Goal: Task Accomplishment & Management: Manage account settings

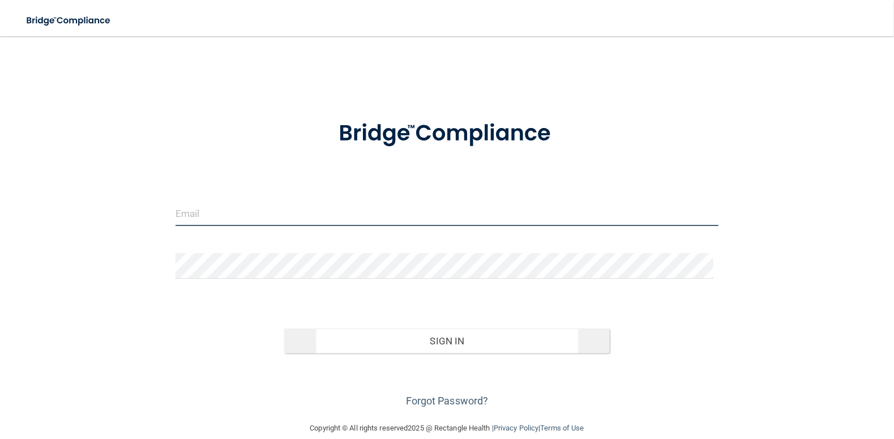
type input "[EMAIL_ADDRESS][DOMAIN_NAME]"
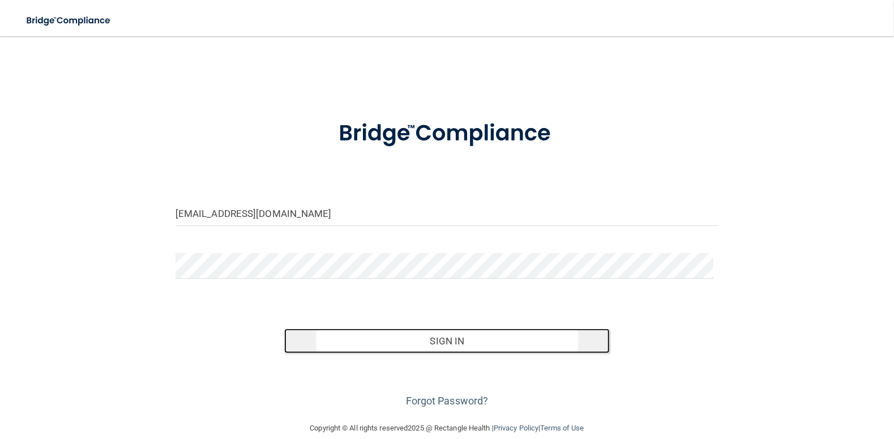
click at [434, 341] on button "Sign In" at bounding box center [447, 340] width 326 height 25
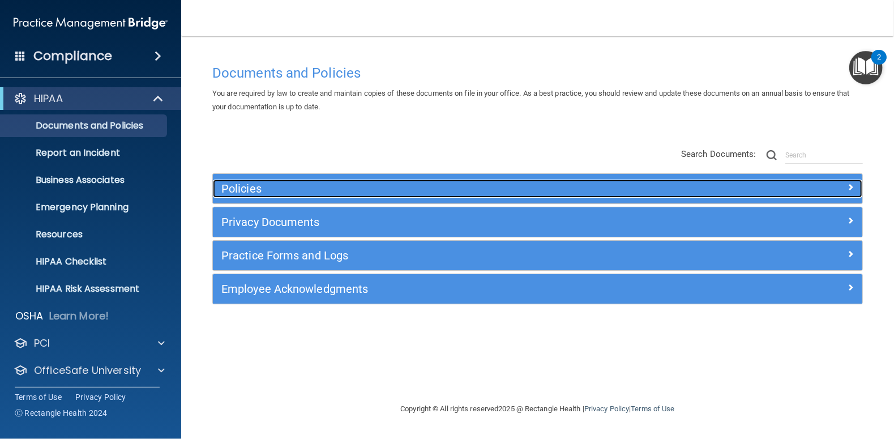
click at [242, 194] on h5 "Policies" at bounding box center [456, 188] width 470 height 12
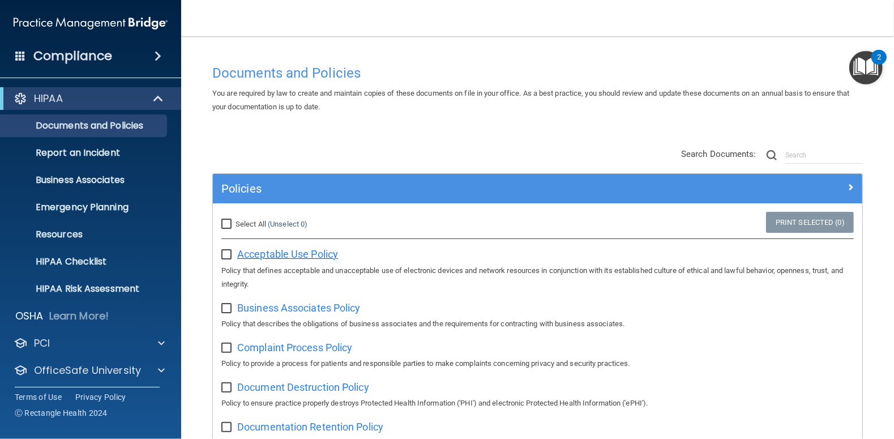
click at [295, 255] on span "Acceptable Use Policy" at bounding box center [287, 254] width 101 height 12
click at [339, 306] on span "Business Associates Policy" at bounding box center [298, 308] width 123 height 12
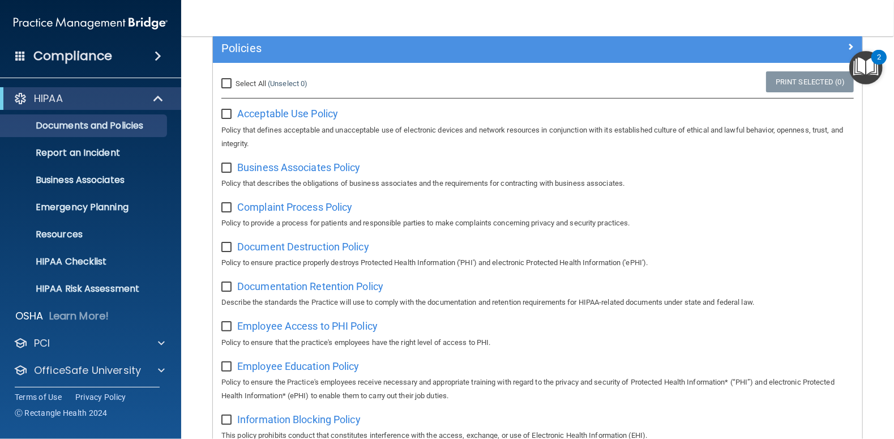
scroll to position [170, 0]
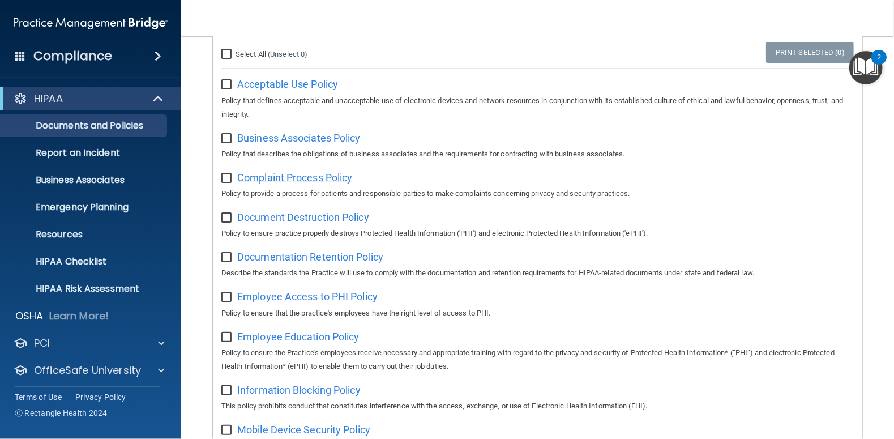
click at [329, 178] on span "Complaint Process Policy" at bounding box center [294, 178] width 115 height 12
click at [276, 299] on span "Employee Access to PHI Policy" at bounding box center [307, 296] width 140 height 12
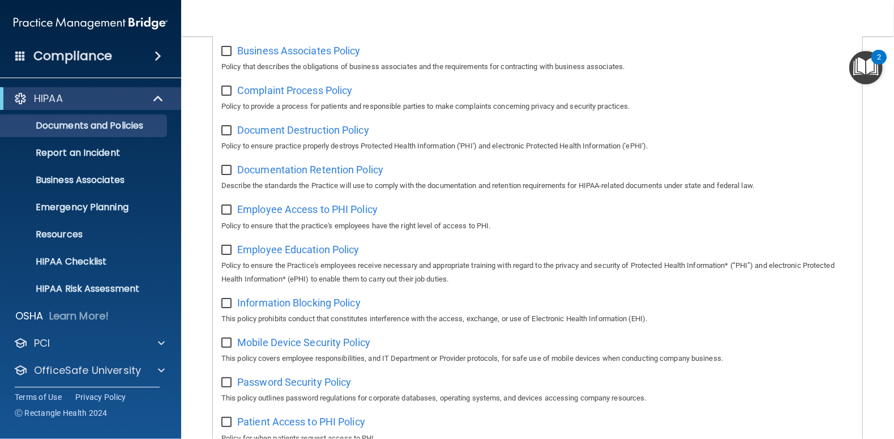
scroll to position [282, 0]
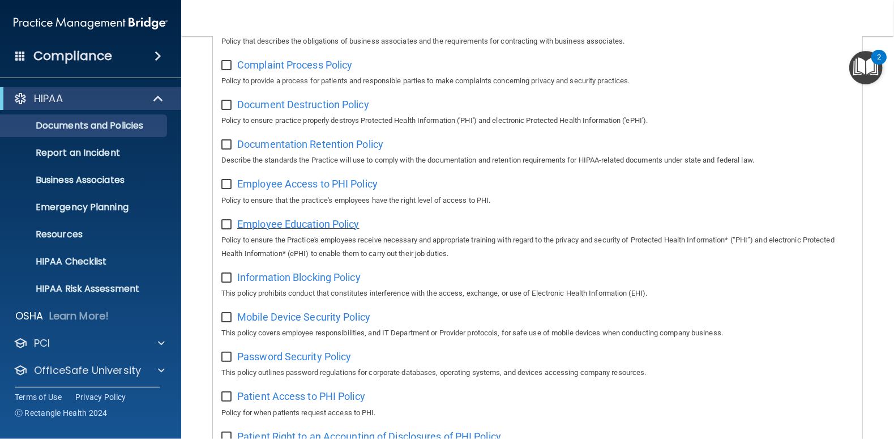
click at [329, 225] on span "Employee Education Policy" at bounding box center [298, 224] width 122 height 12
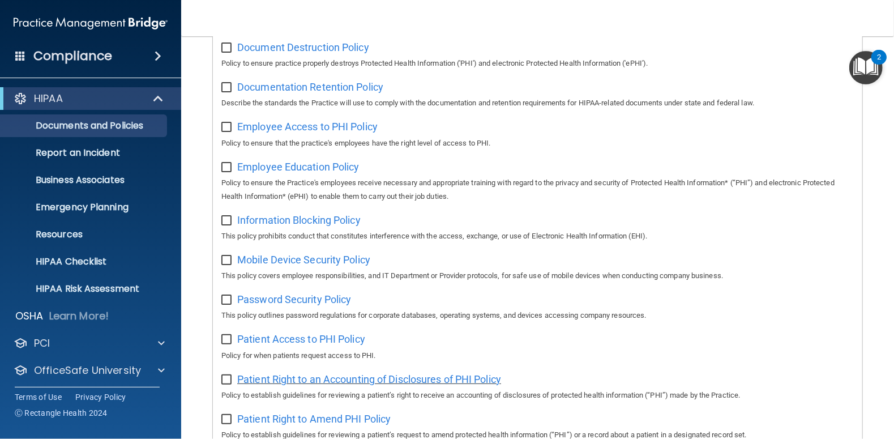
click at [306, 379] on span "Patient Right to an Accounting of Disclosures of PHI Policy" at bounding box center [369, 379] width 264 height 12
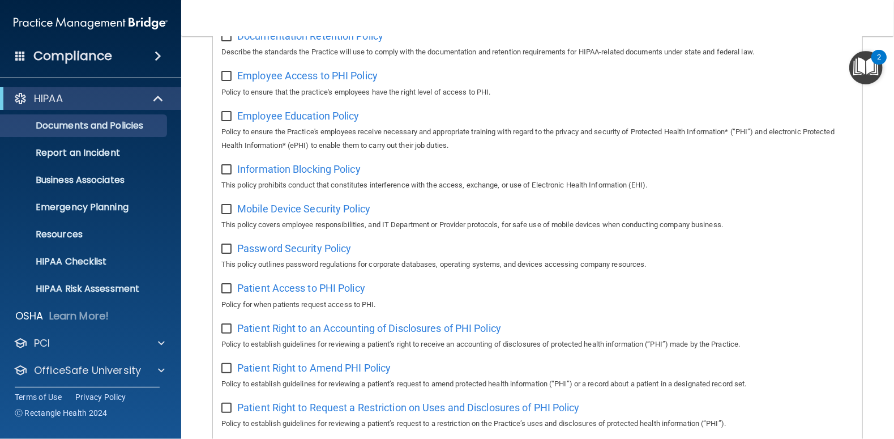
scroll to position [396, 0]
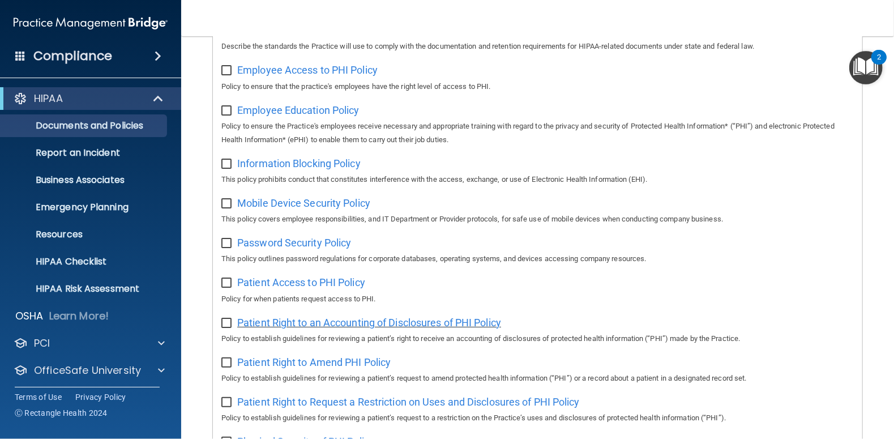
click at [267, 322] on span "Patient Right to an Accounting of Disclosures of PHI Policy" at bounding box center [369, 322] width 264 height 12
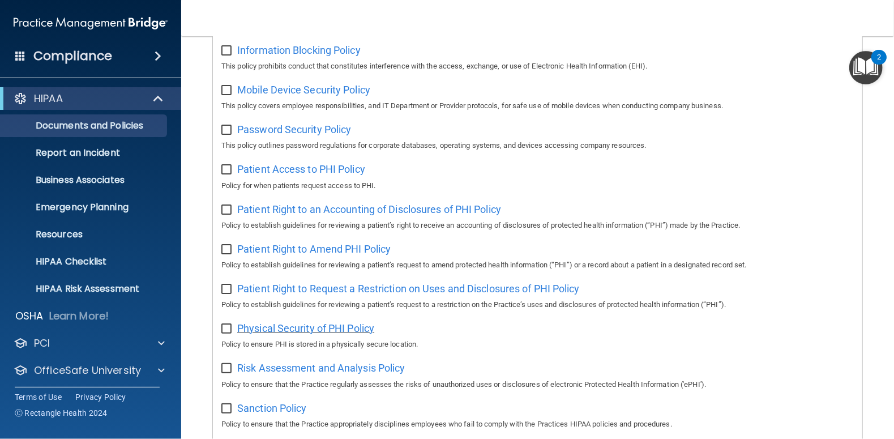
click at [307, 330] on span "Physical Security of PHI Policy" at bounding box center [305, 328] width 137 height 12
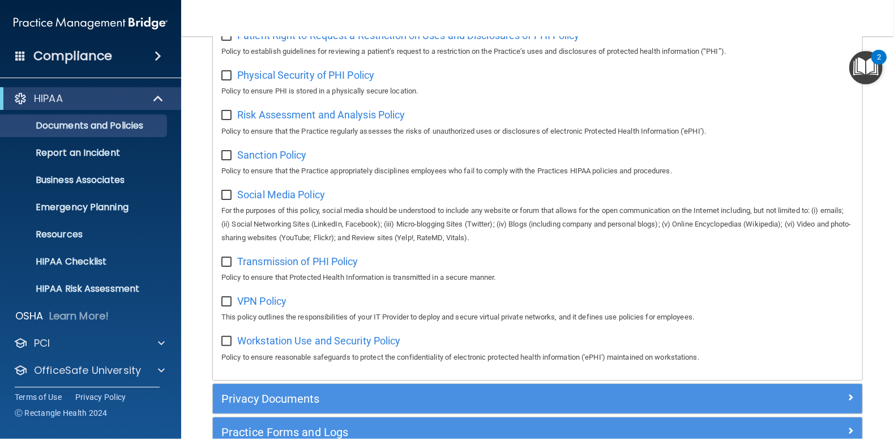
scroll to position [793, 0]
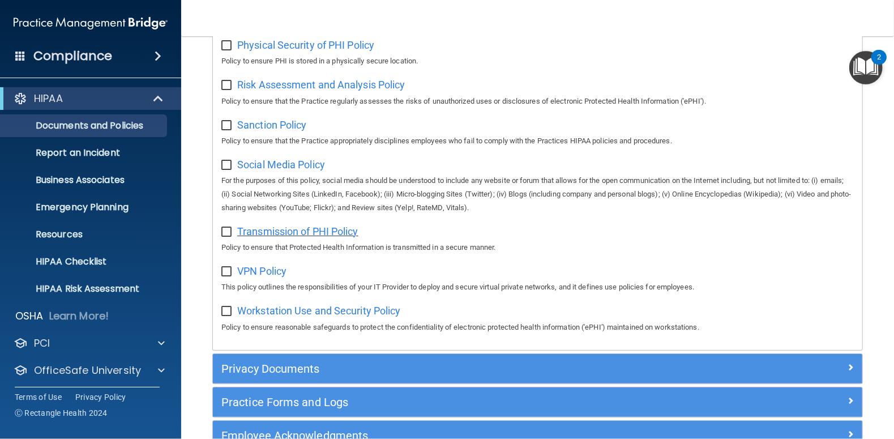
click at [303, 230] on span "Transmission of PHI Policy" at bounding box center [297, 231] width 121 height 12
click at [311, 310] on span "Workstation Use and Security Policy" at bounding box center [319, 311] width 164 height 12
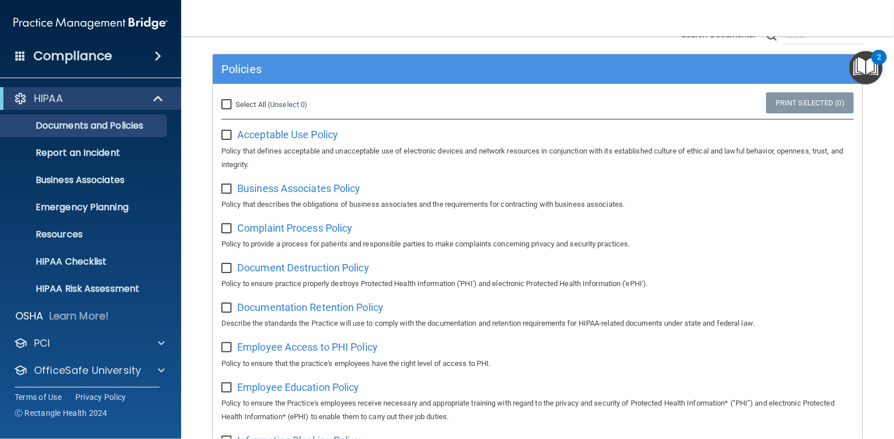
scroll to position [0, 0]
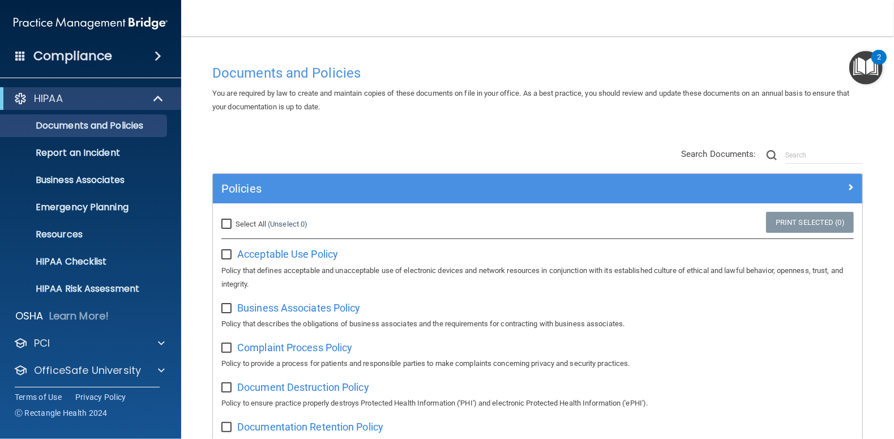
click at [229, 226] on input "Select All (Unselect 0) Unselect All" at bounding box center [227, 224] width 13 height 9
checkbox input "true"
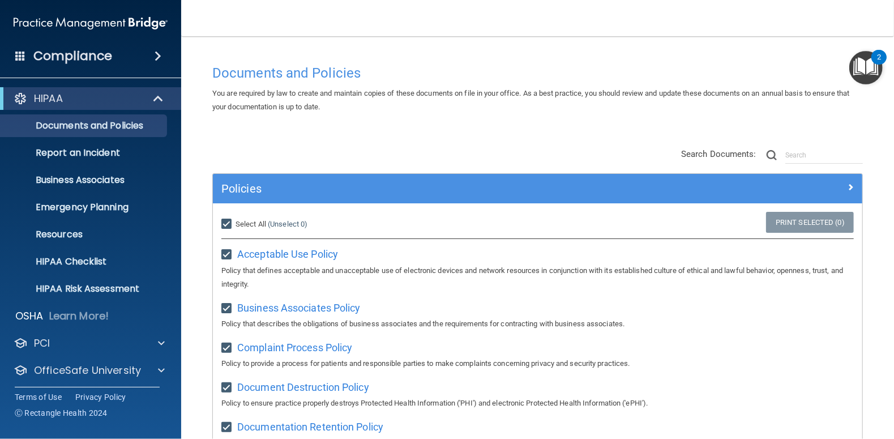
checkbox input "true"
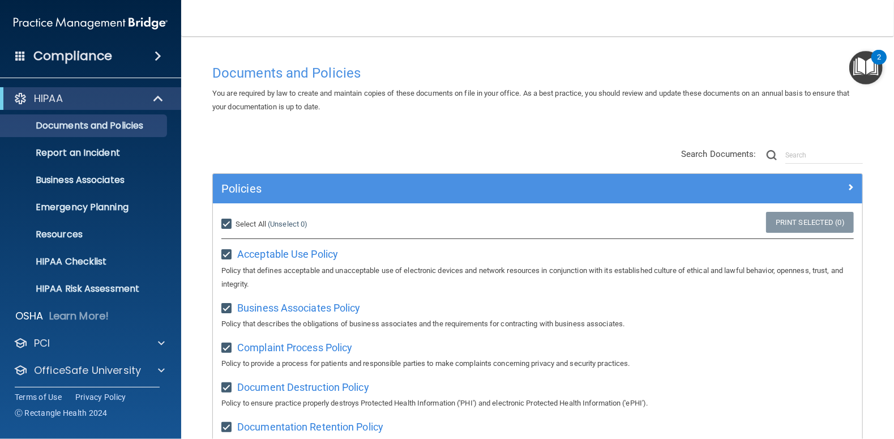
checkbox input "true"
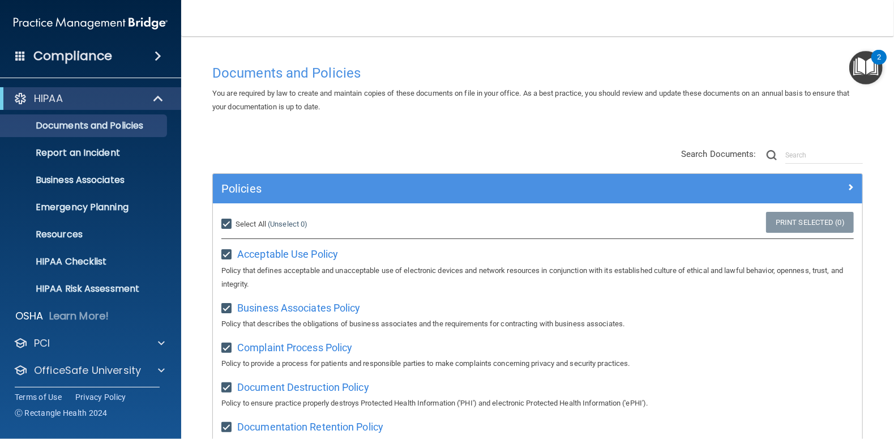
checkbox input "true"
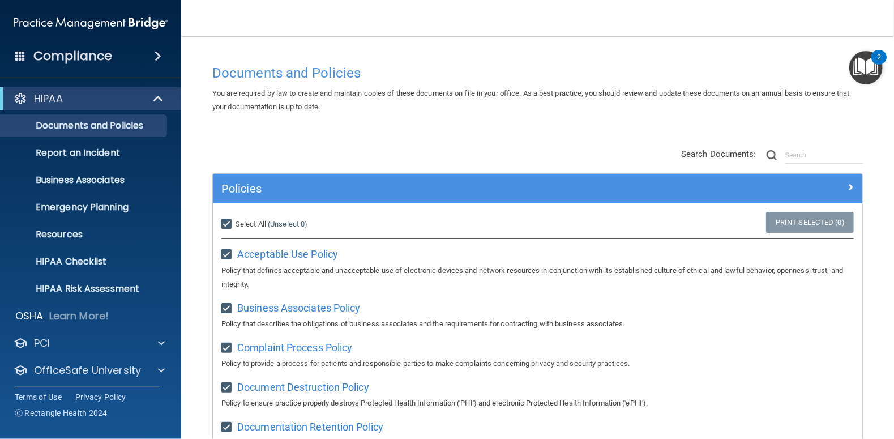
checkbox input "true"
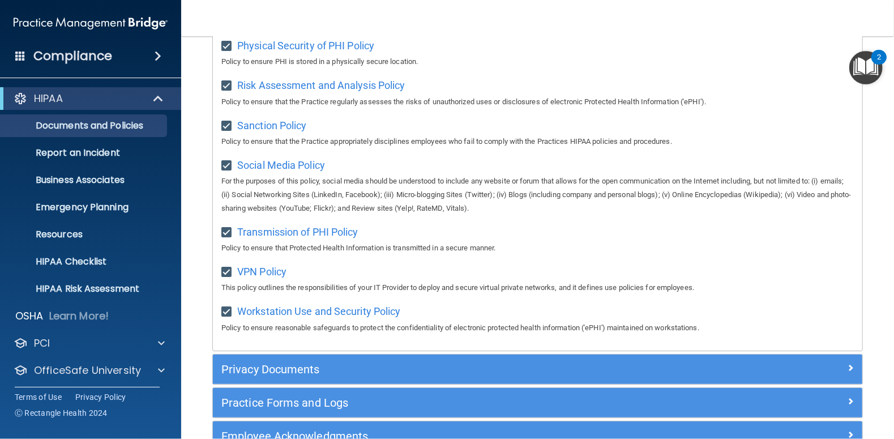
scroll to position [793, 0]
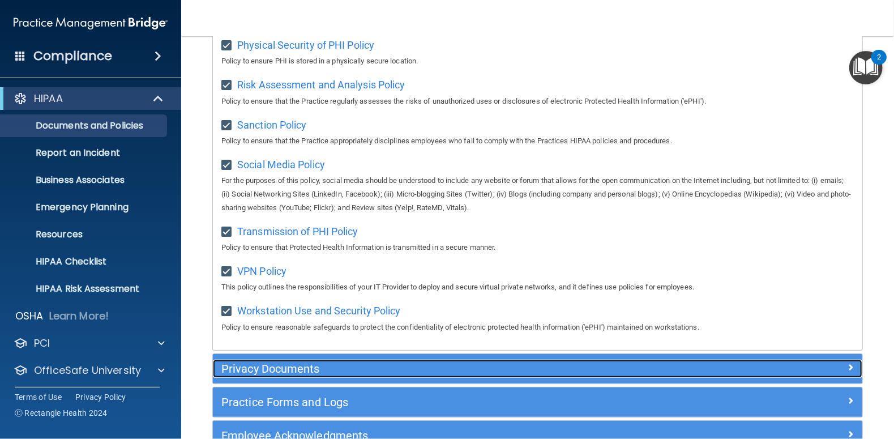
click at [321, 367] on h5 "Privacy Documents" at bounding box center [456, 368] width 470 height 12
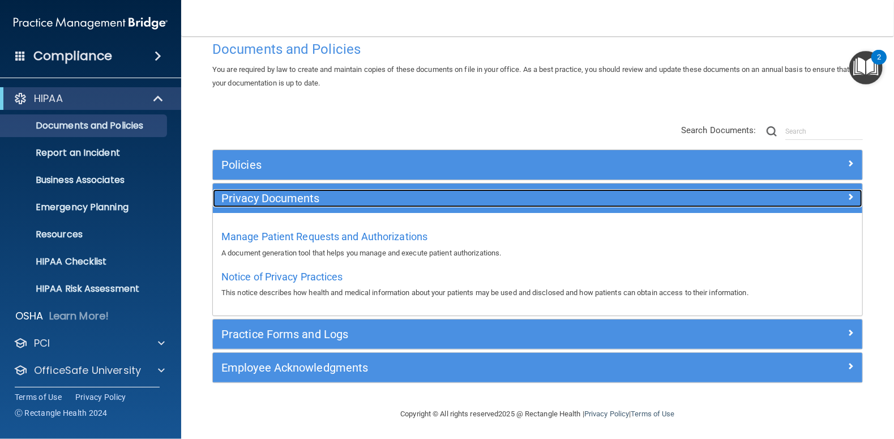
scroll to position [24, 0]
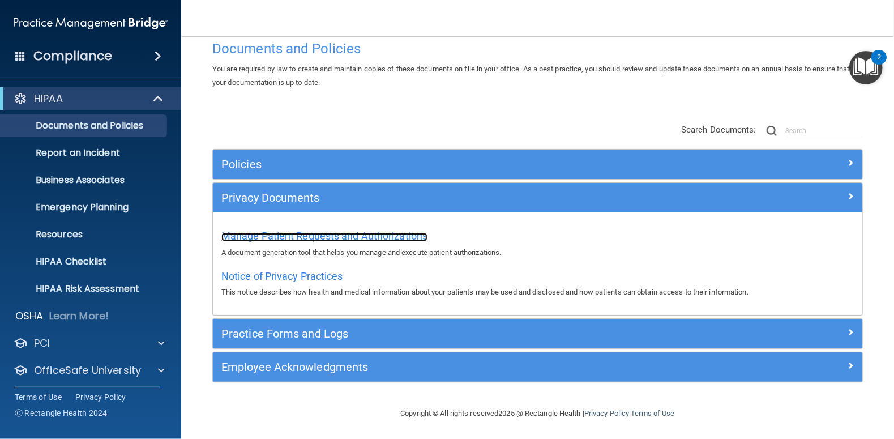
click at [299, 238] on span "Manage Patient Requests and Authorizations" at bounding box center [324, 236] width 206 height 12
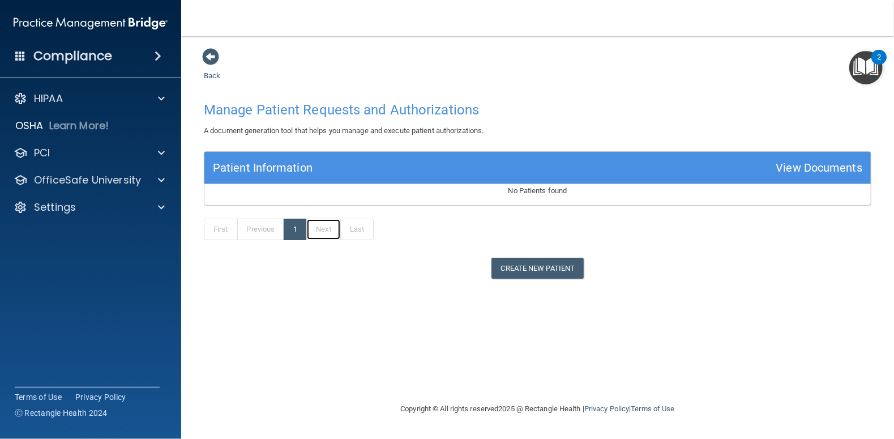
click at [328, 234] on link "Next" at bounding box center [323, 230] width 34 height 22
click at [208, 55] on span at bounding box center [210, 56] width 17 height 17
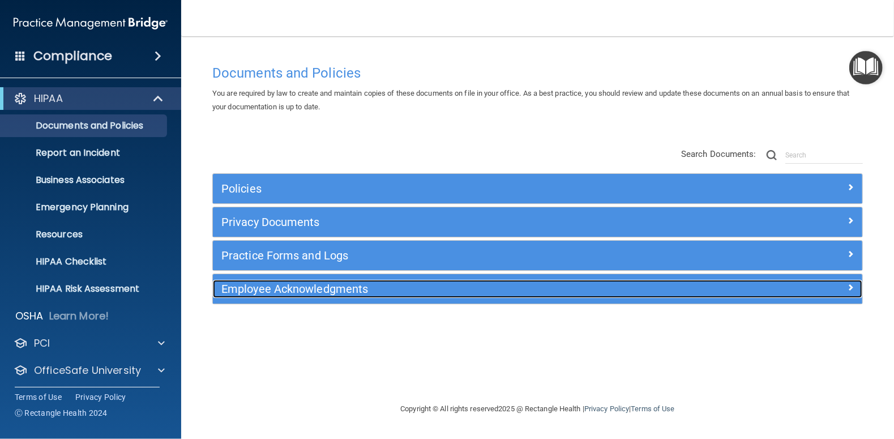
click at [291, 289] on h5 "Employee Acknowledgments" at bounding box center [456, 288] width 470 height 12
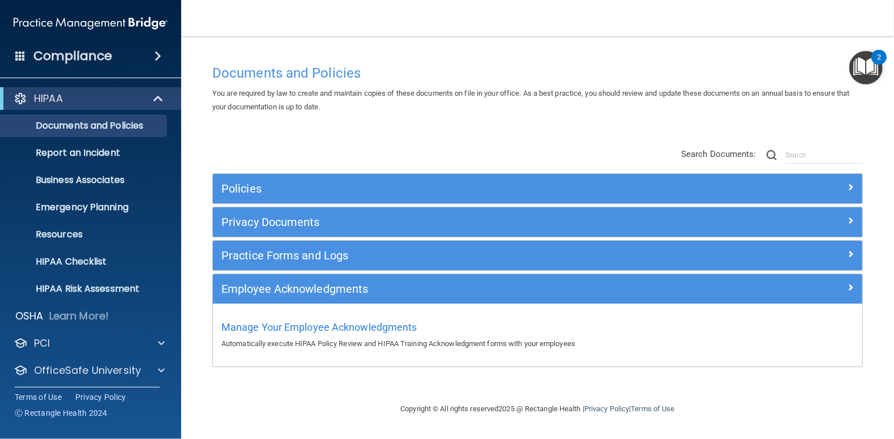
click at [286, 342] on p "Automatically execute HIPAA Policy Review and HIPAA Training Acknowledgment for…" at bounding box center [537, 344] width 632 height 14
click at [364, 327] on span "Manage Your Employee Acknowledgments" at bounding box center [319, 327] width 196 height 12
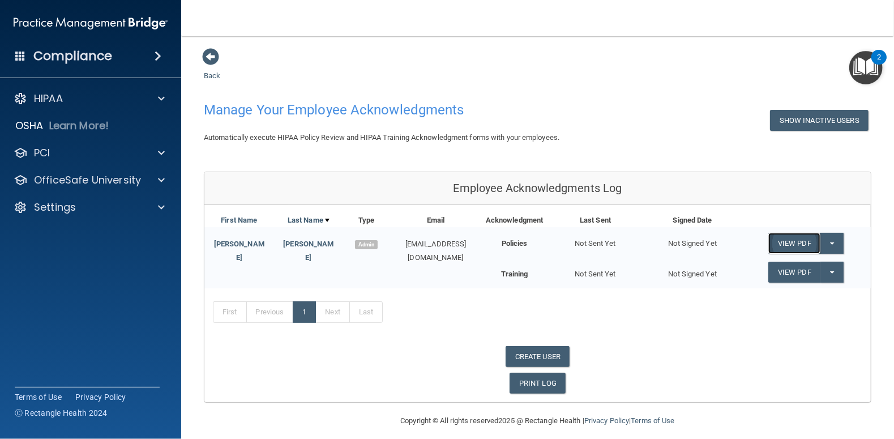
click at [793, 244] on link "View PDF" at bounding box center [794, 243] width 52 height 21
click at [789, 241] on link "View PDF" at bounding box center [794, 243] width 52 height 21
click at [45, 207] on p "Settings" at bounding box center [55, 207] width 42 height 14
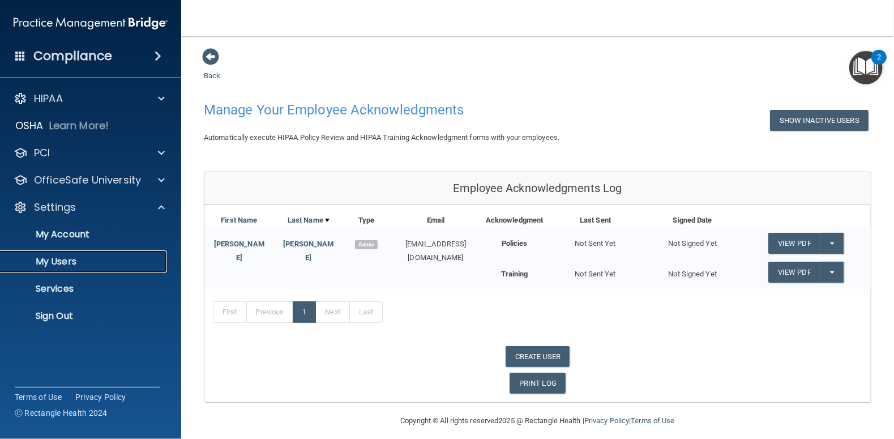
click at [50, 261] on p "My Users" at bounding box center [84, 261] width 155 height 11
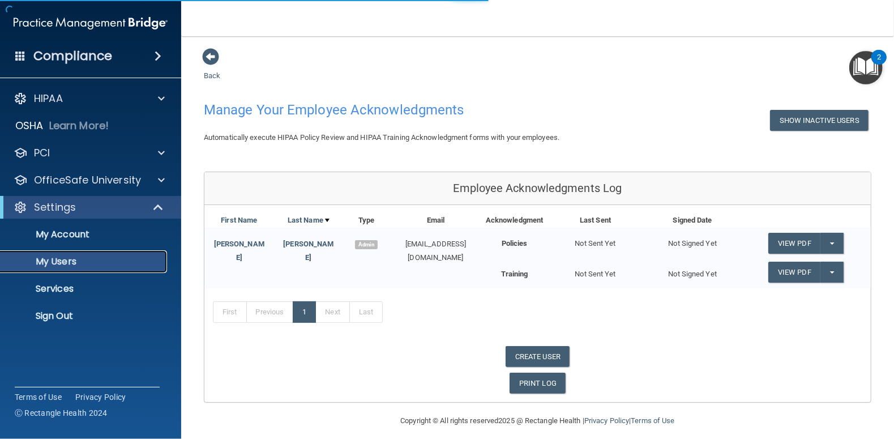
select select "20"
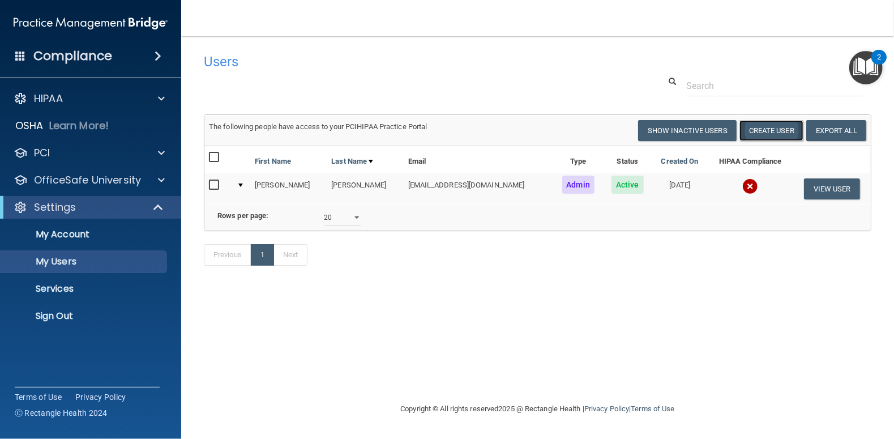
click at [756, 131] on button "Create User" at bounding box center [771, 130] width 64 height 21
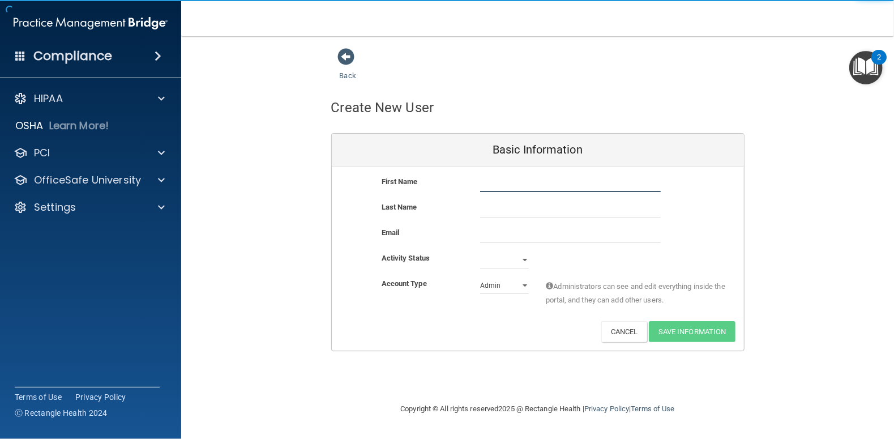
click at [499, 182] on input "text" at bounding box center [570, 183] width 181 height 17
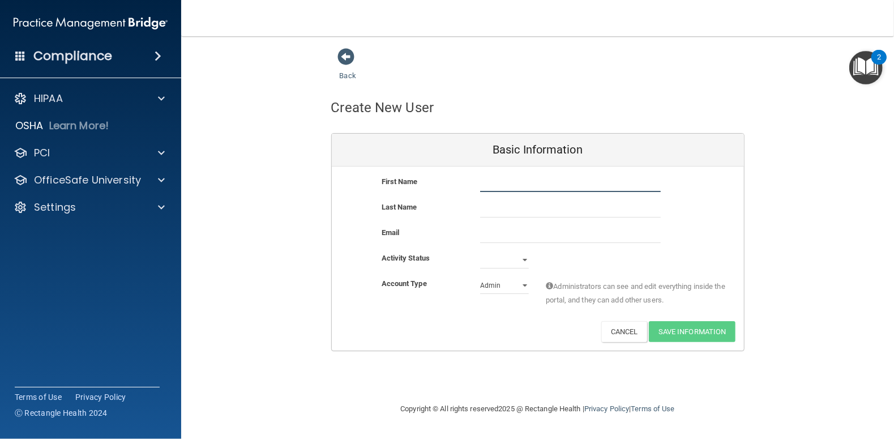
type input "Angel"
type input "Pfiester"
type input "Village1@whidbey.net"
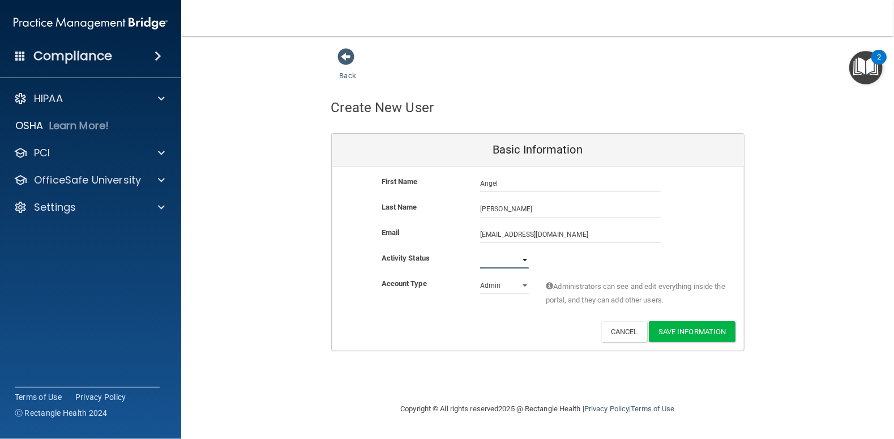
click at [527, 259] on select "Active Inactive" at bounding box center [504, 259] width 49 height 17
select select "active"
click at [480, 251] on select "Active Inactive" at bounding box center [504, 259] width 49 height 17
click at [703, 333] on button "Save Information" at bounding box center [692, 331] width 87 height 21
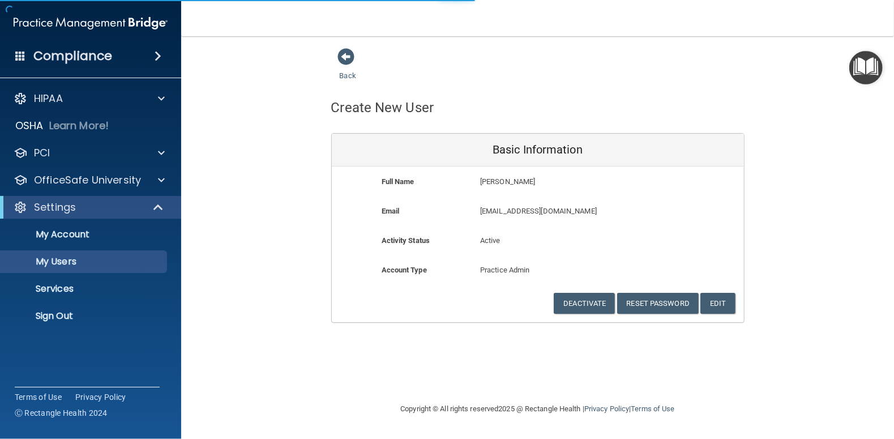
select select "20"
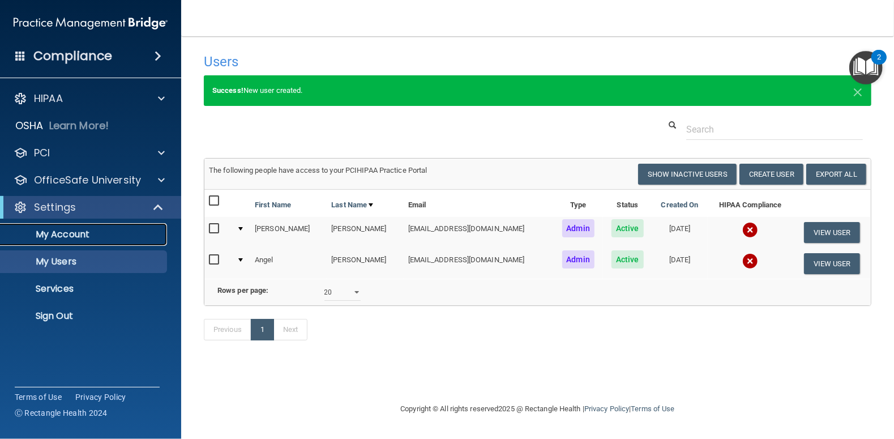
click at [63, 234] on p "My Account" at bounding box center [84, 234] width 155 height 11
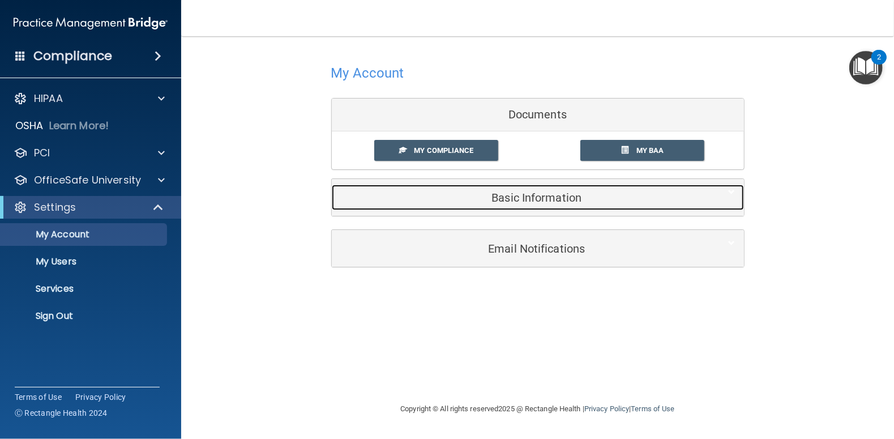
click at [539, 199] on h5 "Basic Information" at bounding box center [520, 197] width 361 height 12
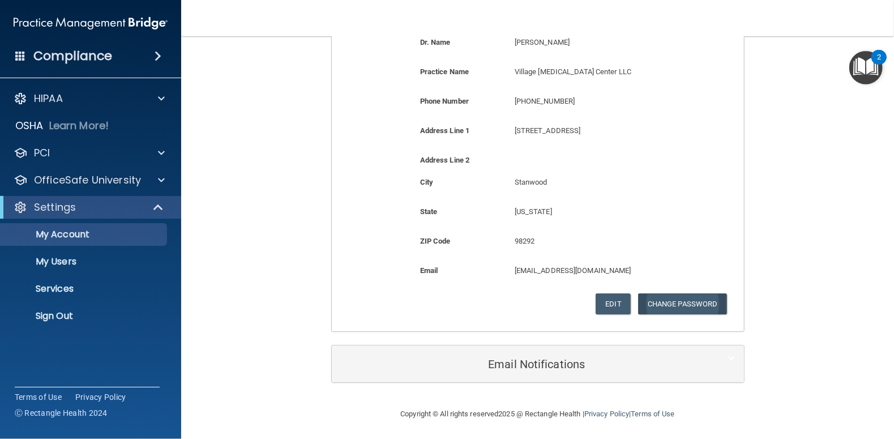
scroll to position [227, 0]
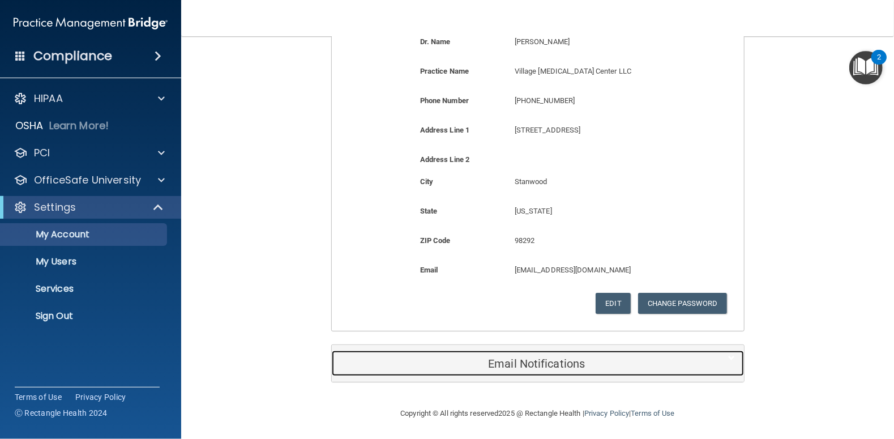
click at [557, 367] on h5 "Email Notifications" at bounding box center [520, 363] width 361 height 12
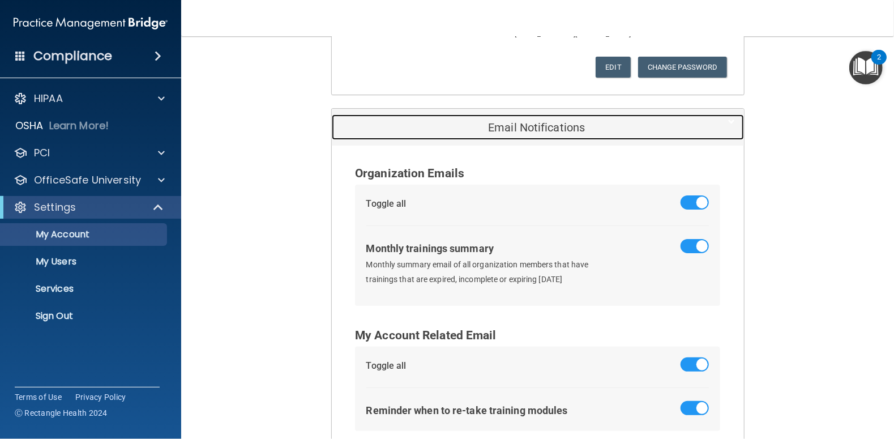
scroll to position [529, 0]
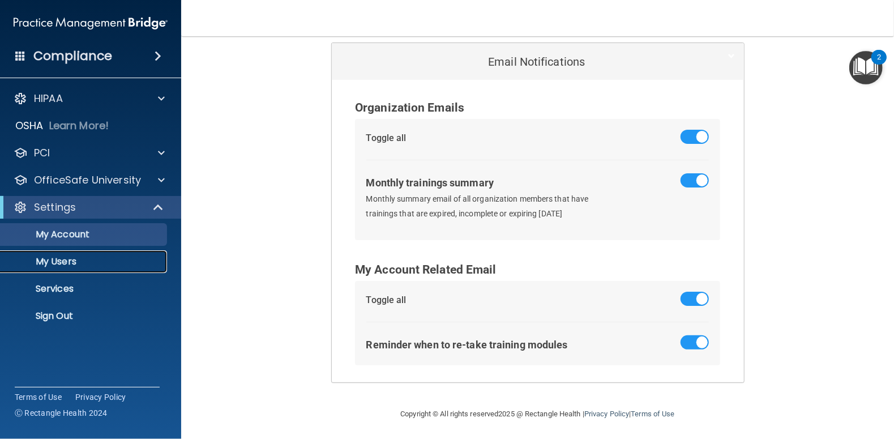
click at [61, 265] on p "My Users" at bounding box center [84, 261] width 155 height 11
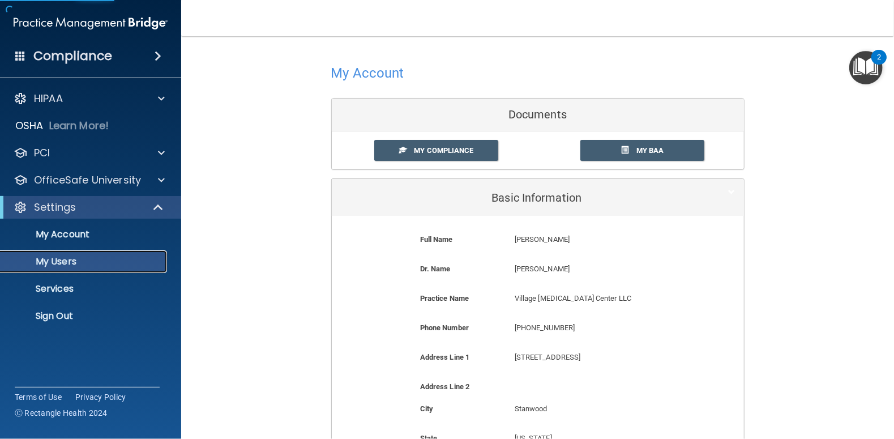
select select "20"
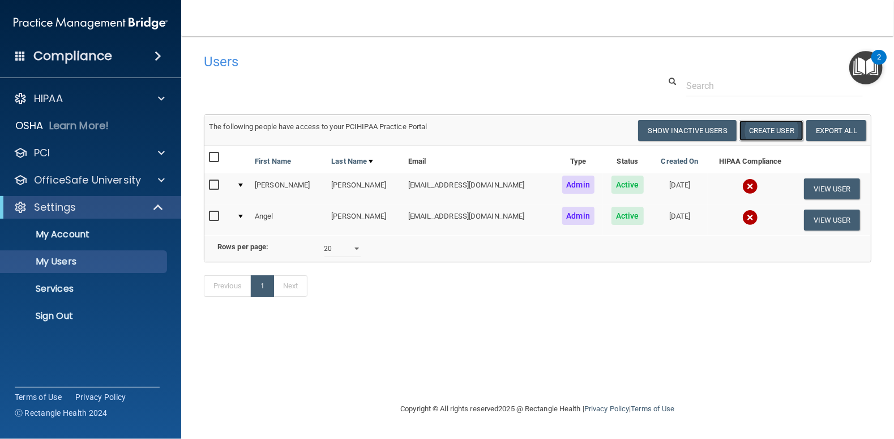
click at [767, 133] on button "Create User" at bounding box center [771, 130] width 64 height 21
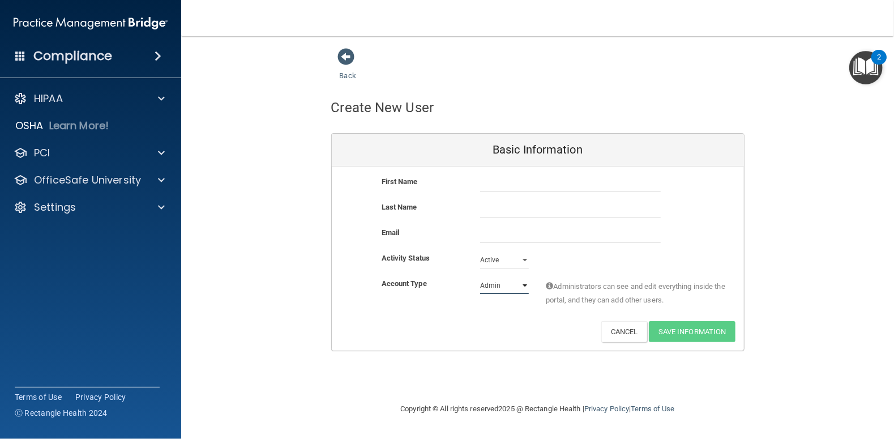
click at [525, 283] on select "Admin Member" at bounding box center [504, 285] width 49 height 17
click at [522, 181] on input "text" at bounding box center [570, 183] width 181 height 17
type input "Amy"
type input "Walton"
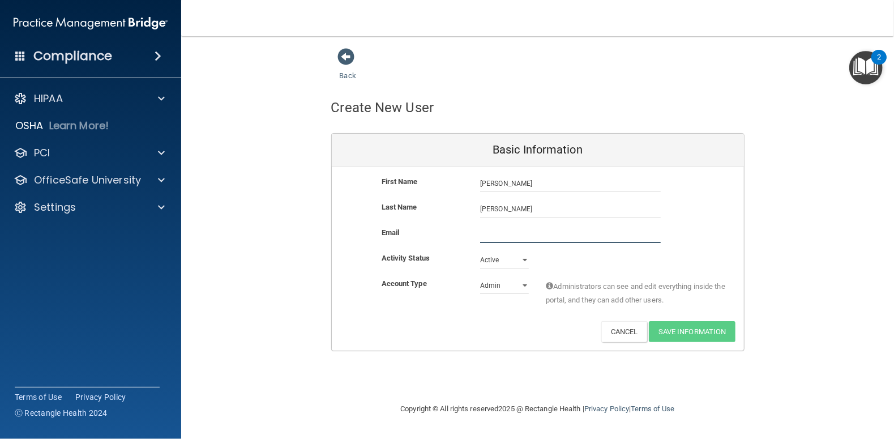
type input "ahamlin84@gmail.com"
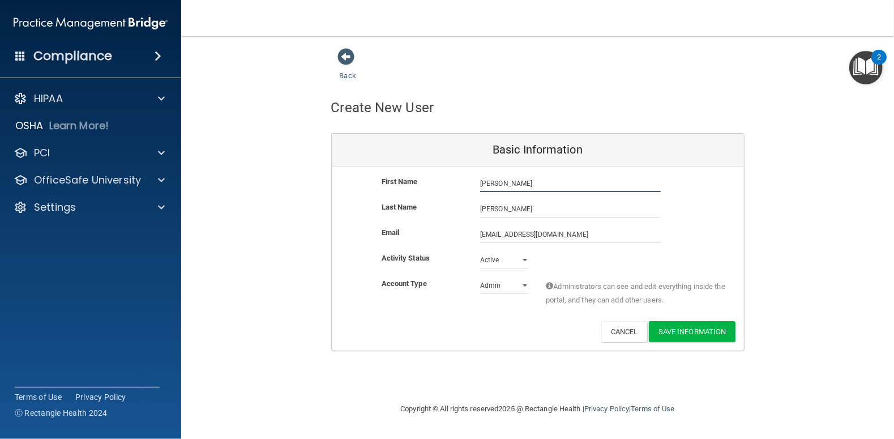
type input "Amy"
click at [568, 232] on input "ahamlin84@gmail.com" at bounding box center [570, 234] width 181 height 17
drag, startPoint x: 579, startPoint y: 232, endPoint x: 466, endPoint y: 230, distance: 112.1
click at [466, 230] on div "Email ahamlin84@gmail.com ahamlin84@gmail.com" at bounding box center [538, 234] width 412 height 17
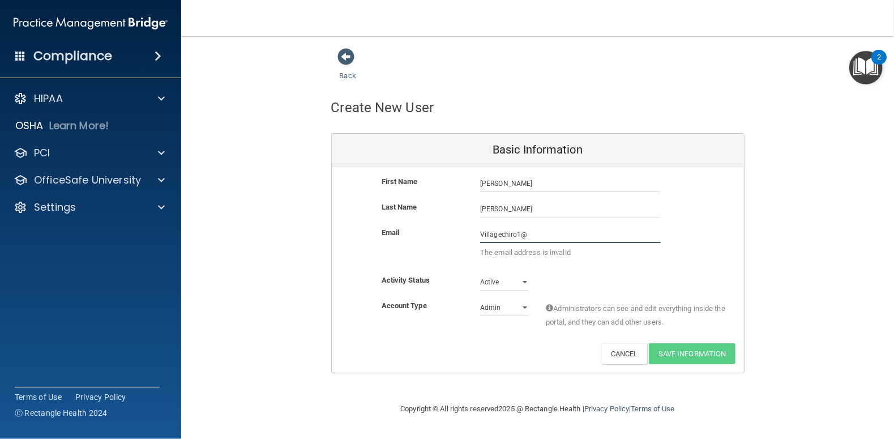
type input "Villagechiro1@gmail.com"
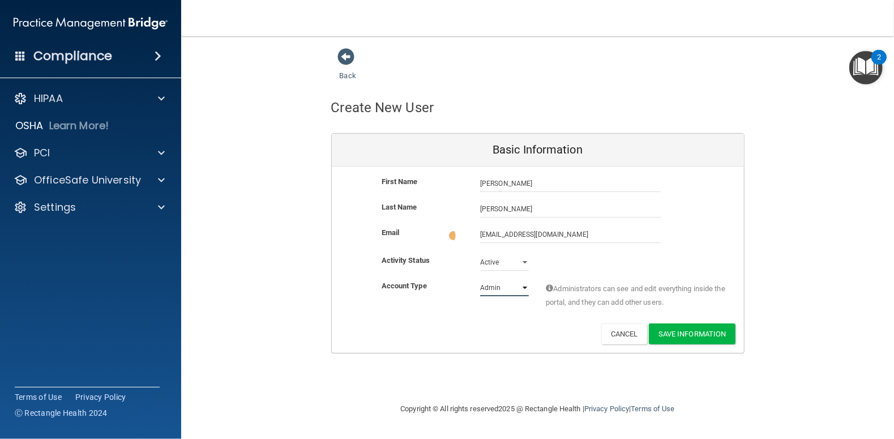
click at [526, 285] on select "Admin Member" at bounding box center [504, 287] width 49 height 17
select select "practice_member"
click at [480, 277] on select "Admin Member" at bounding box center [504, 285] width 49 height 17
click at [692, 335] on button "Save Information" at bounding box center [692, 331] width 87 height 21
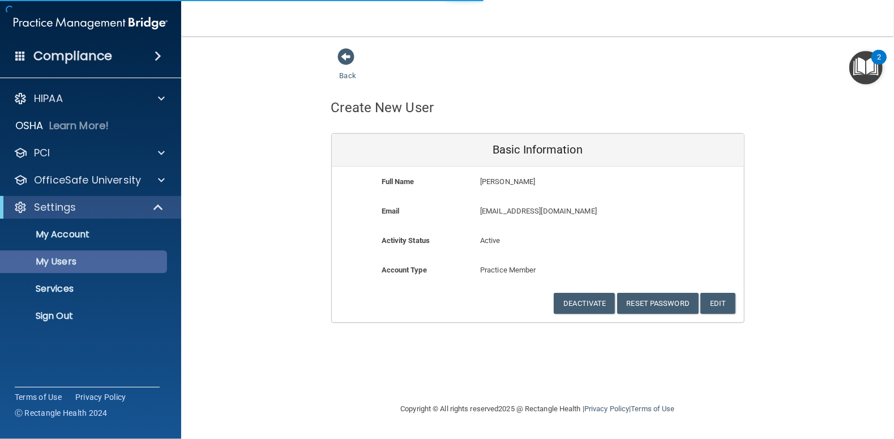
select select "20"
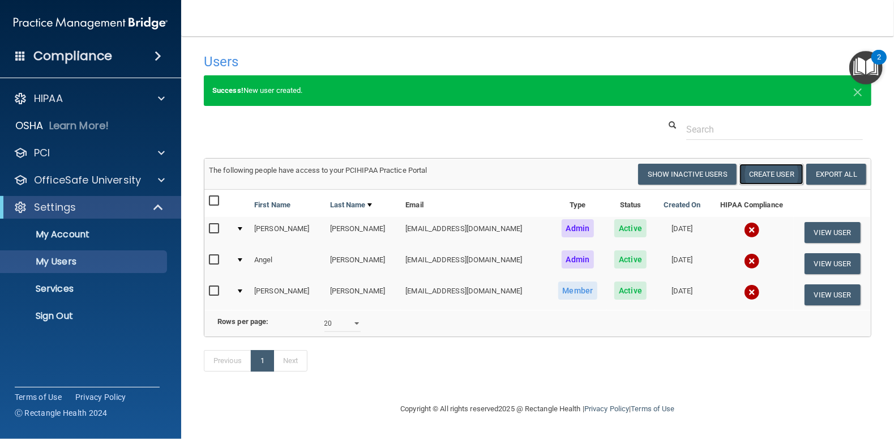
click at [756, 177] on button "Create User" at bounding box center [771, 174] width 64 height 21
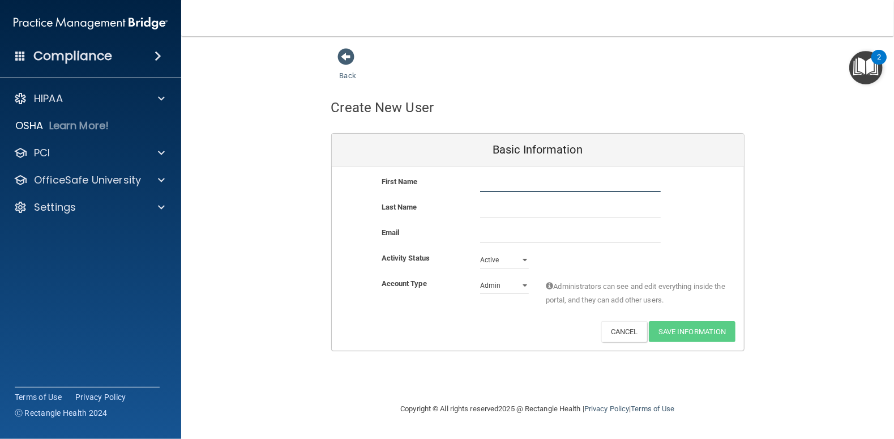
click at [496, 183] on input "text" at bounding box center [570, 183] width 181 height 17
type input "Tara"
type input "Herring"
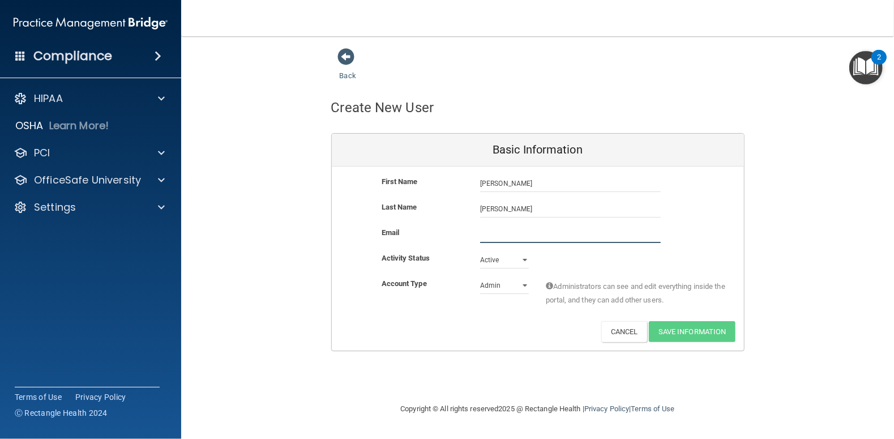
type input "[EMAIL_ADDRESS][DOMAIN_NAME]"
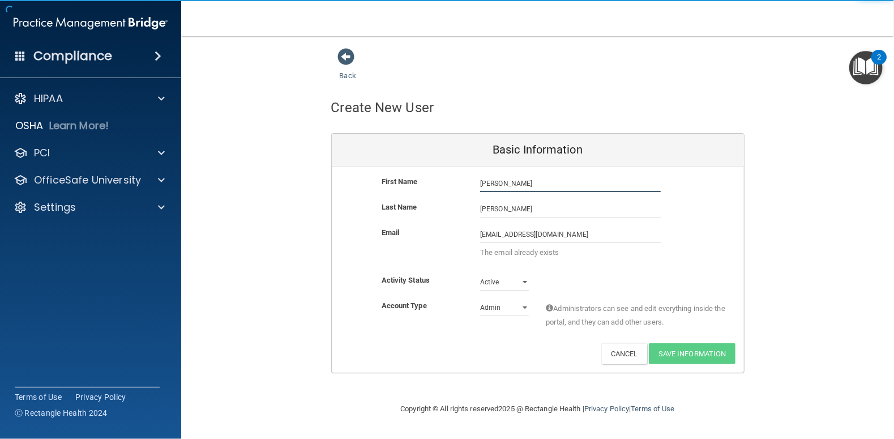
type input "Tara"
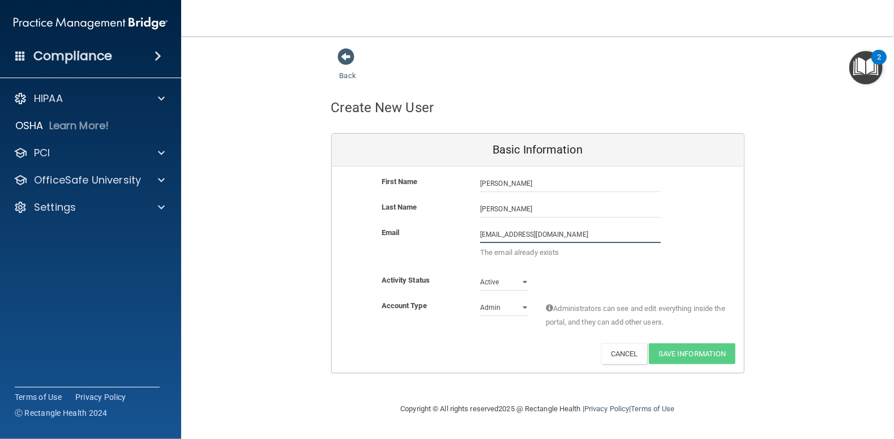
drag, startPoint x: 556, startPoint y: 236, endPoint x: 461, endPoint y: 234, distance: 95.1
click at [461, 234] on div "Email village@whidbey.net village@whidbey.net The email already exists" at bounding box center [538, 245] width 412 height 39
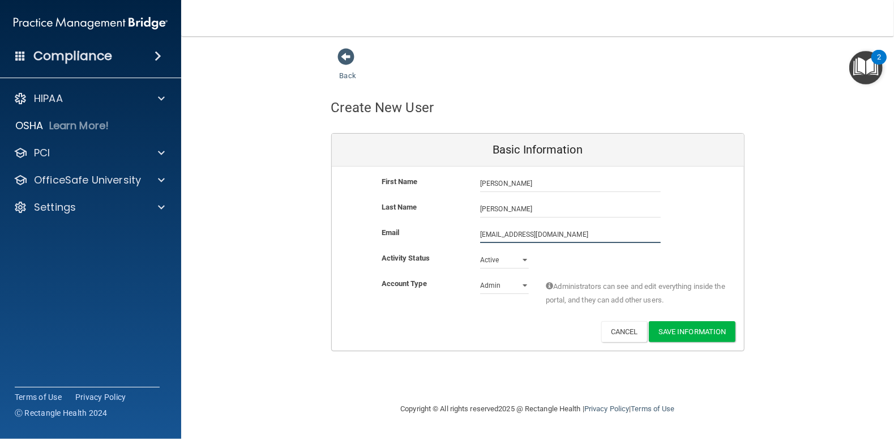
type input "Villagechiro1@outlook.com"
click at [525, 285] on select "Admin Member" at bounding box center [504, 285] width 49 height 17
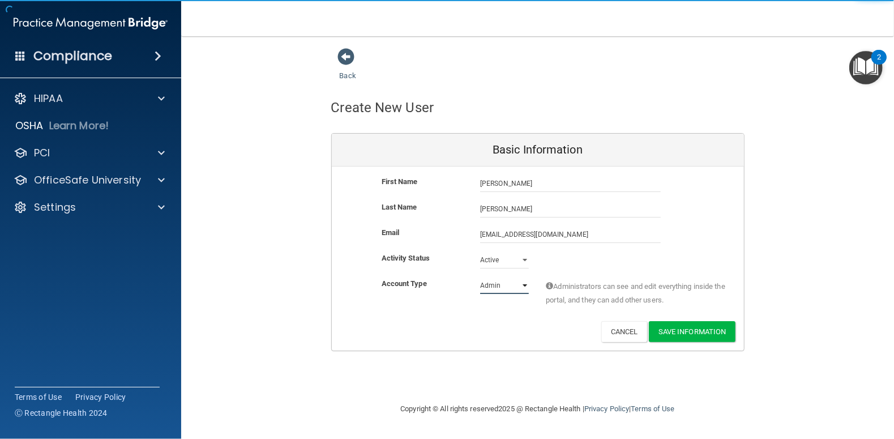
select select "practice_member"
click at [480, 277] on select "Admin Member" at bounding box center [504, 285] width 49 height 17
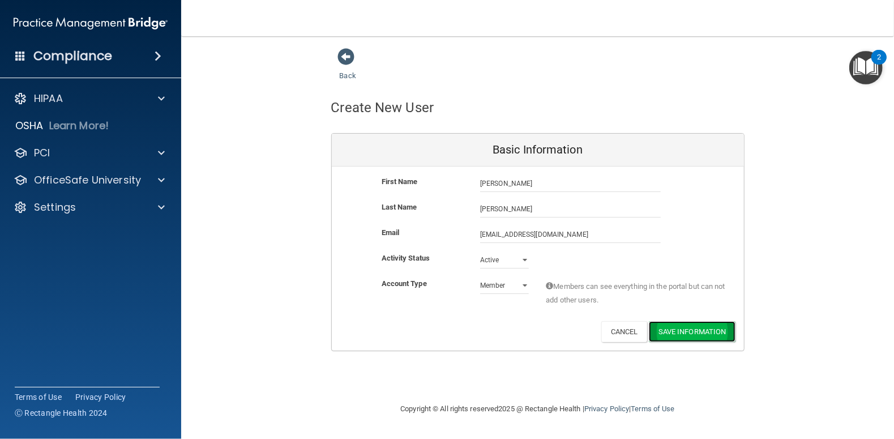
click at [689, 331] on button "Save Information" at bounding box center [692, 331] width 87 height 21
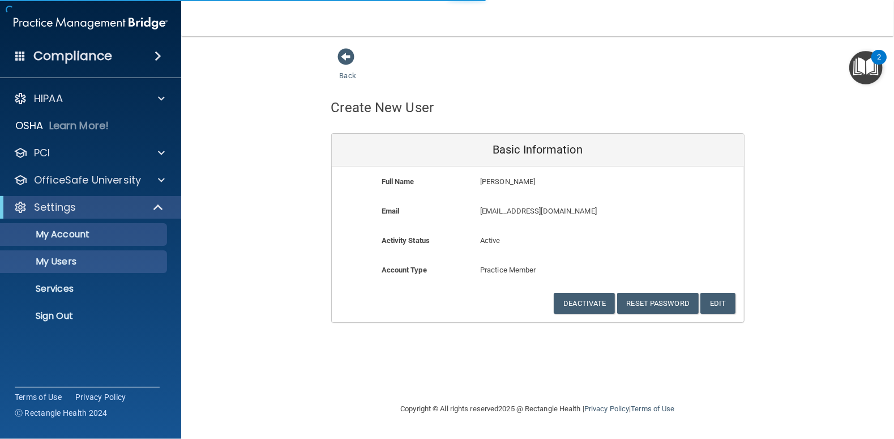
select select "20"
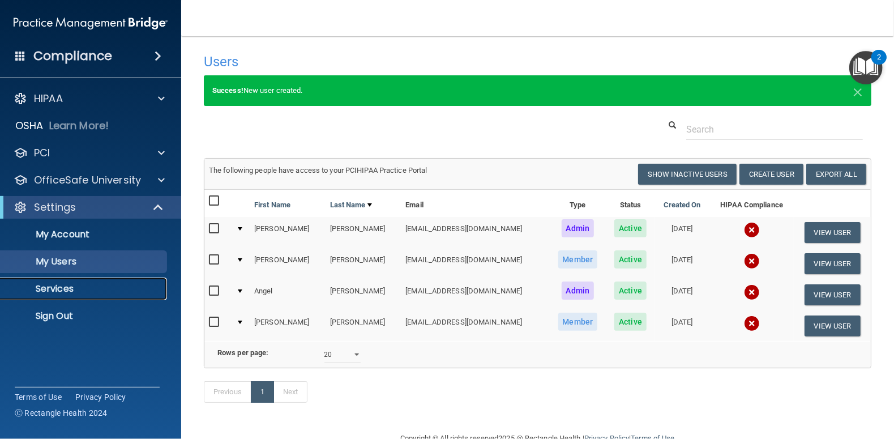
click at [49, 289] on p "Services" at bounding box center [84, 288] width 155 height 11
